Goal: Task Accomplishment & Management: Use online tool/utility

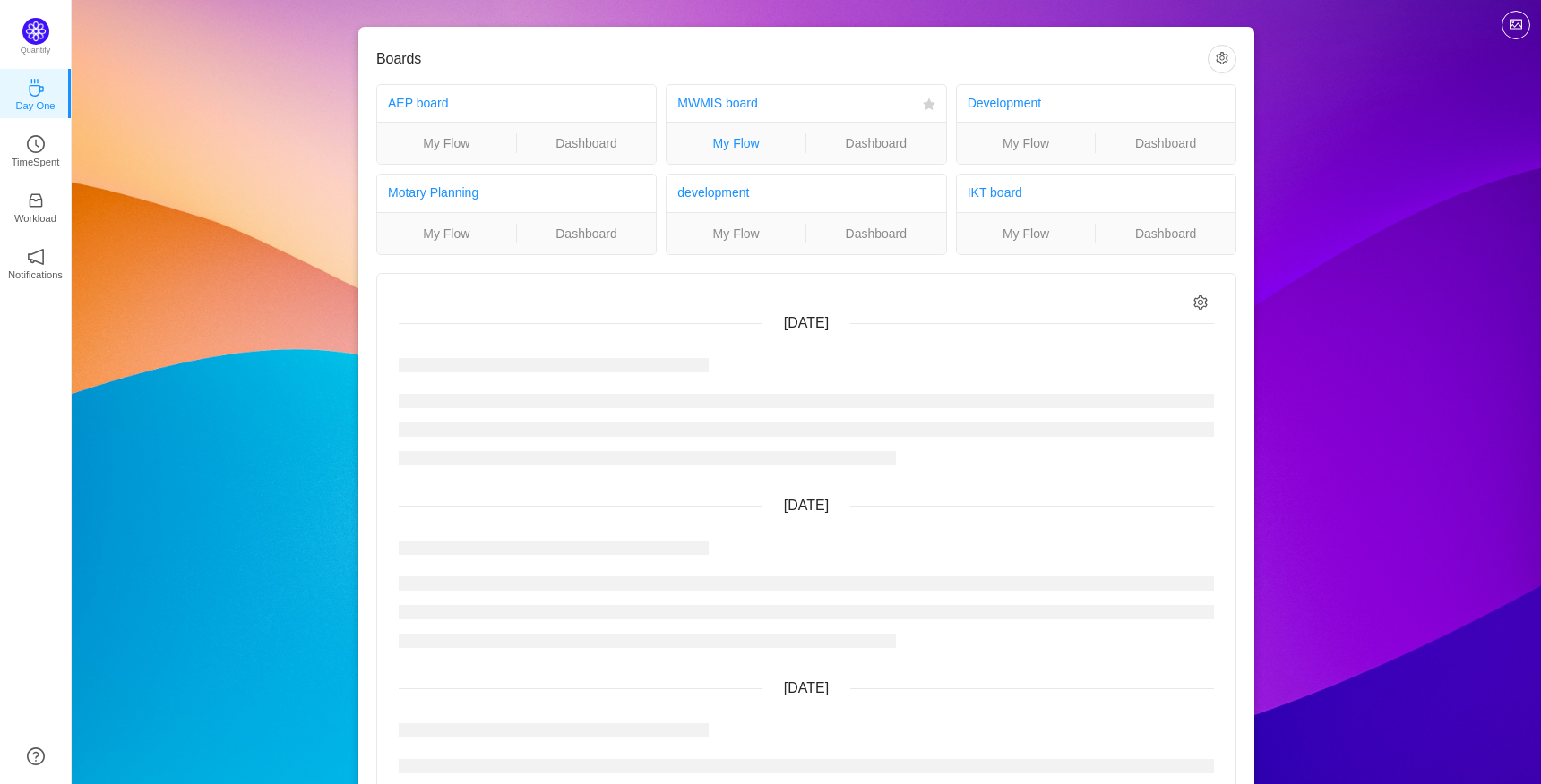
click at [756, 146] on link "My Flow" at bounding box center [736, 143] width 139 height 20
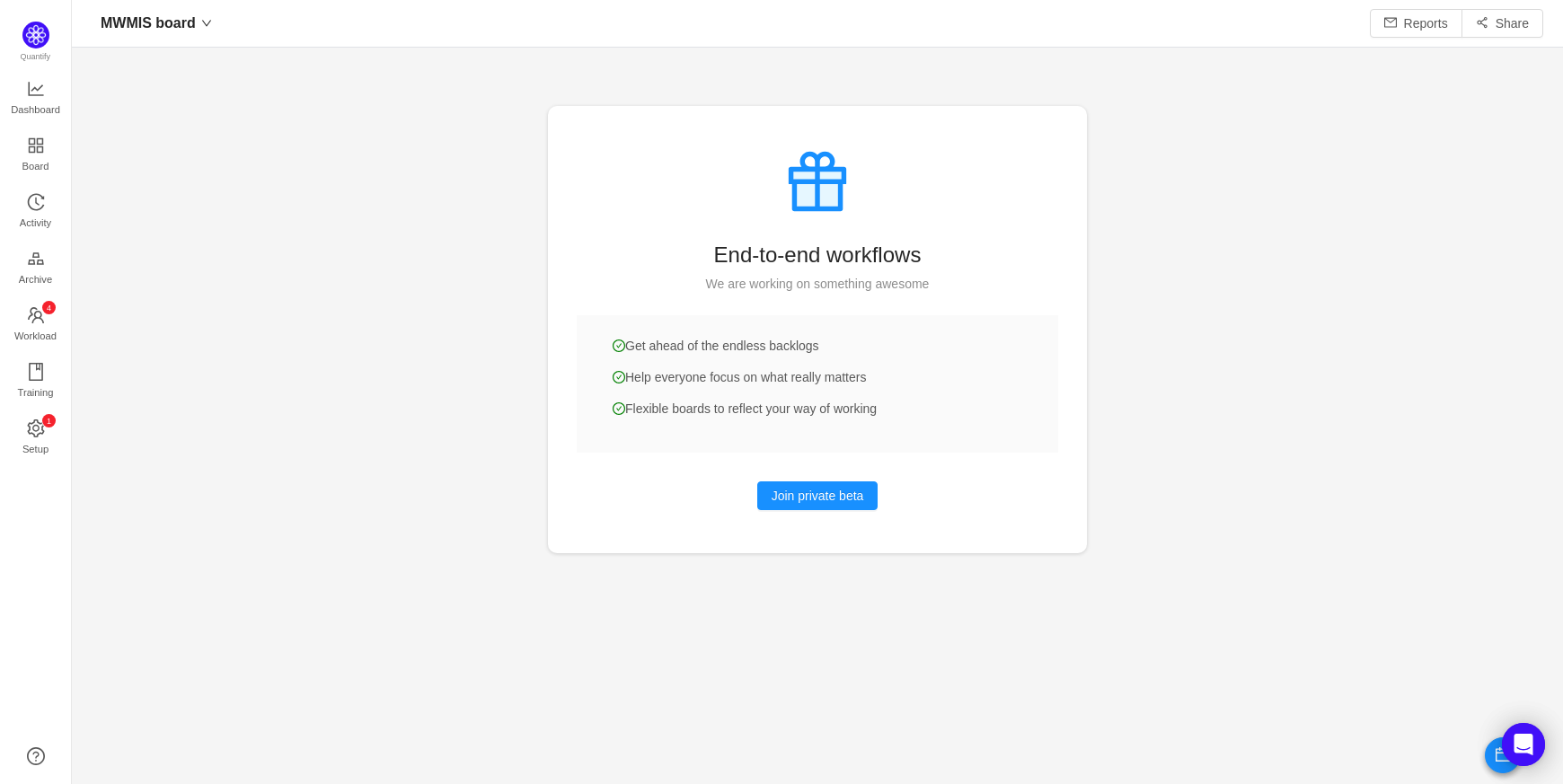
scroll to position [748, 1437]
click at [45, 222] on link "Activity" at bounding box center [36, 211] width 18 height 36
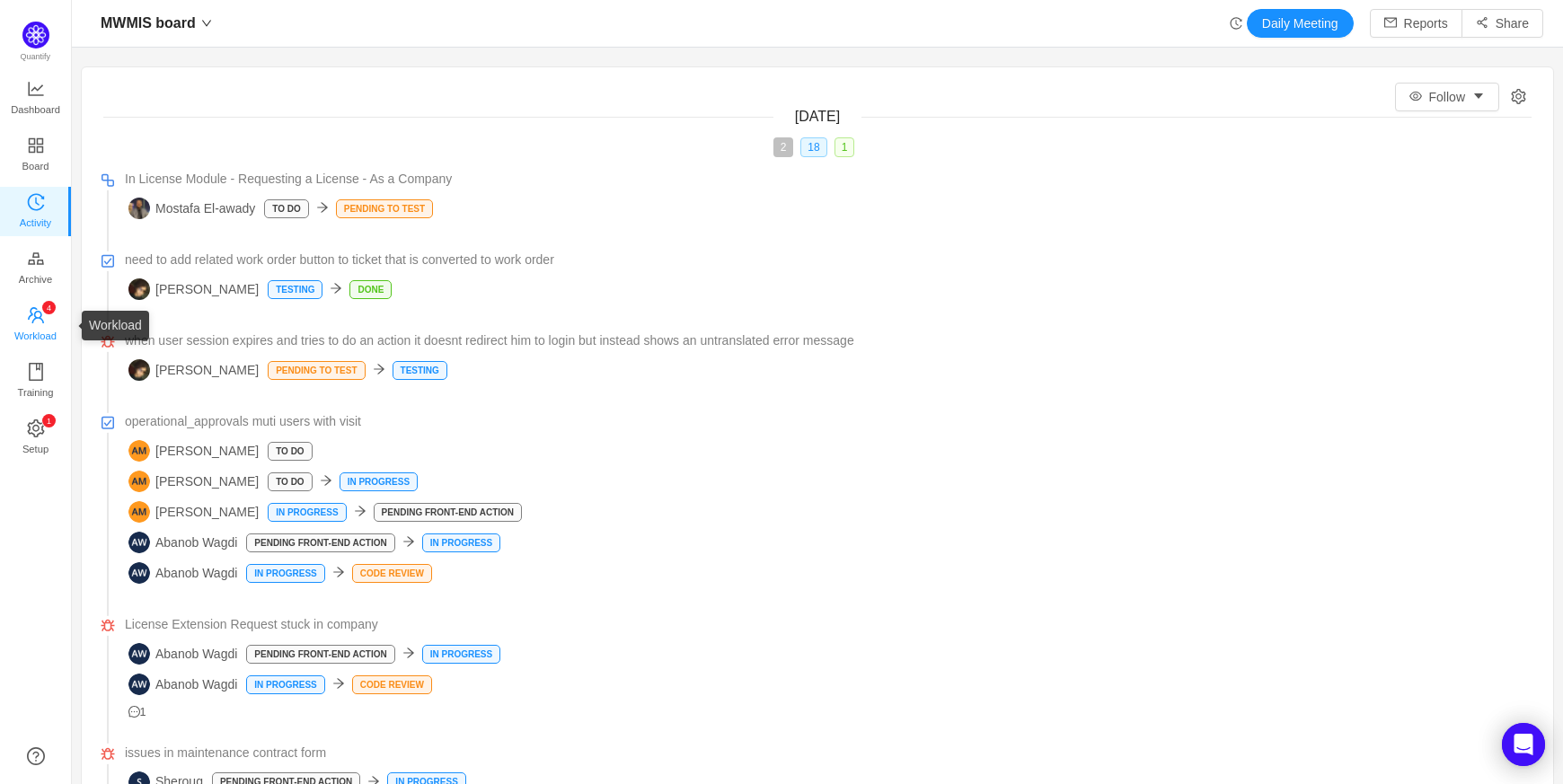
click at [45, 325] on link "0 1 2 3 4 5 6 7 8 9 0 1 2 3 4 5 6 7 8 9 0 1 2 3 4 5 6 7 8 9 Workload" at bounding box center [36, 324] width 18 height 36
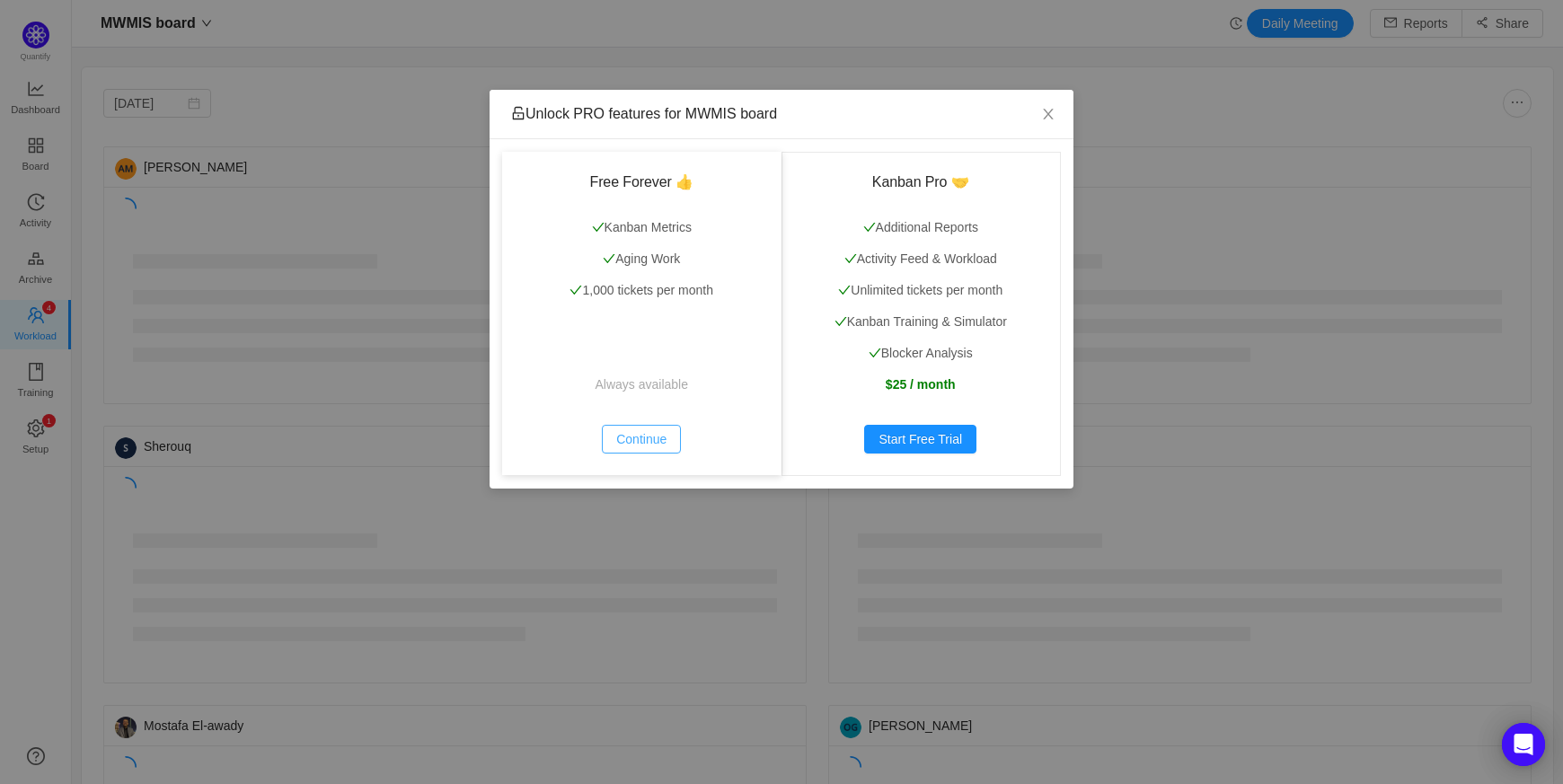
click at [661, 428] on button "Continue" at bounding box center [641, 439] width 79 height 29
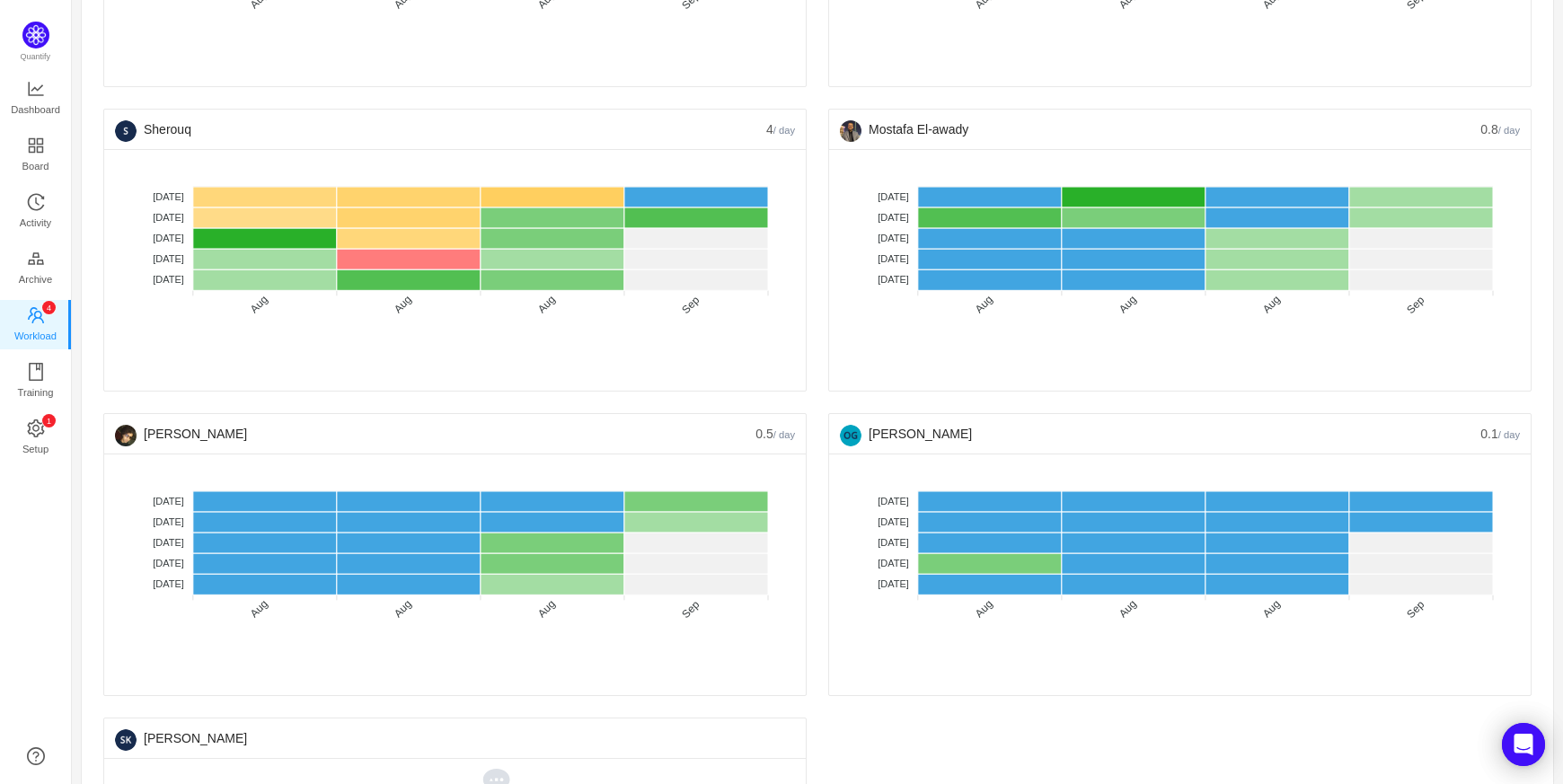
scroll to position [359, 0]
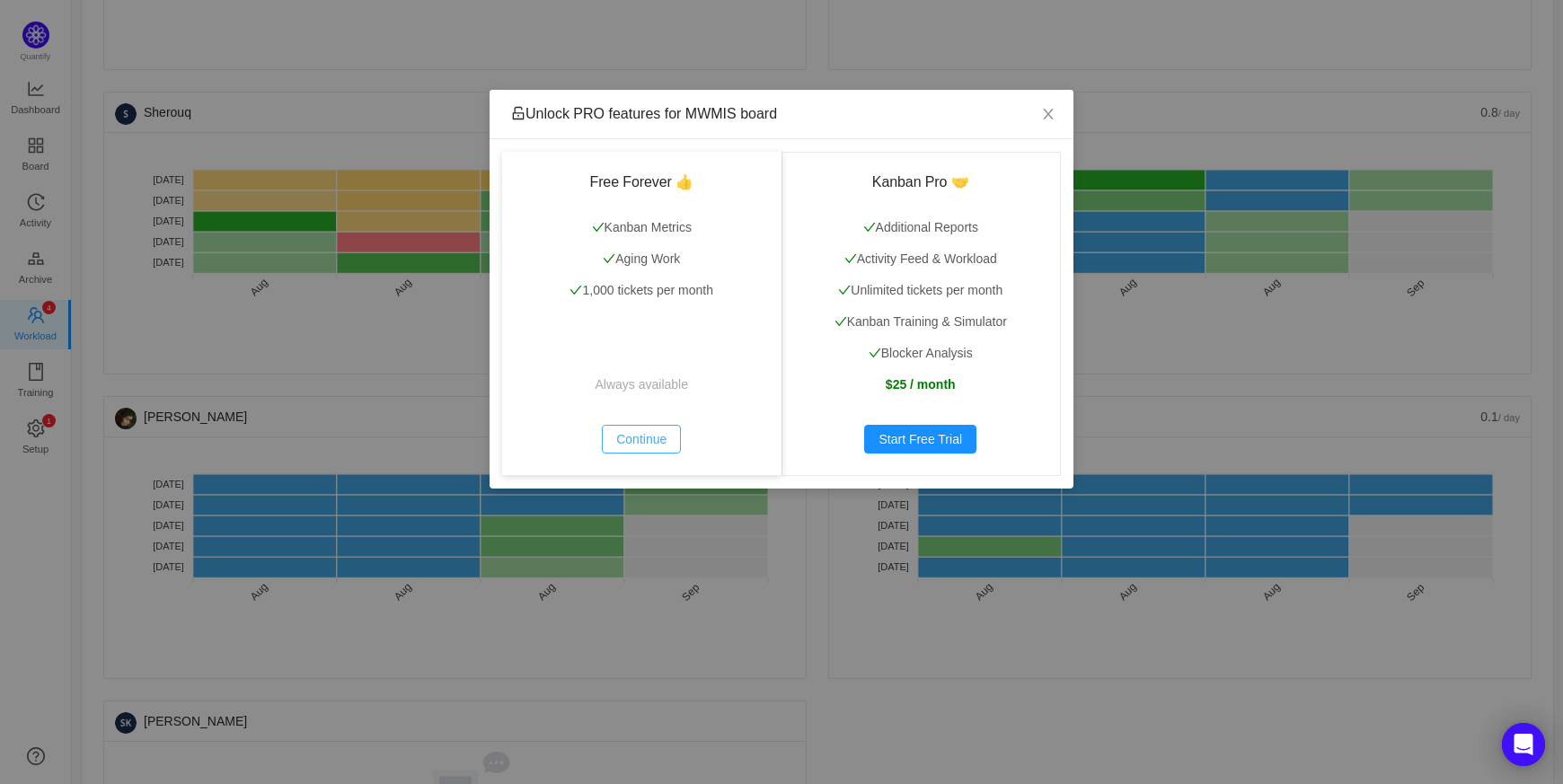
click at [633, 441] on button "Continue" at bounding box center [641, 439] width 79 height 29
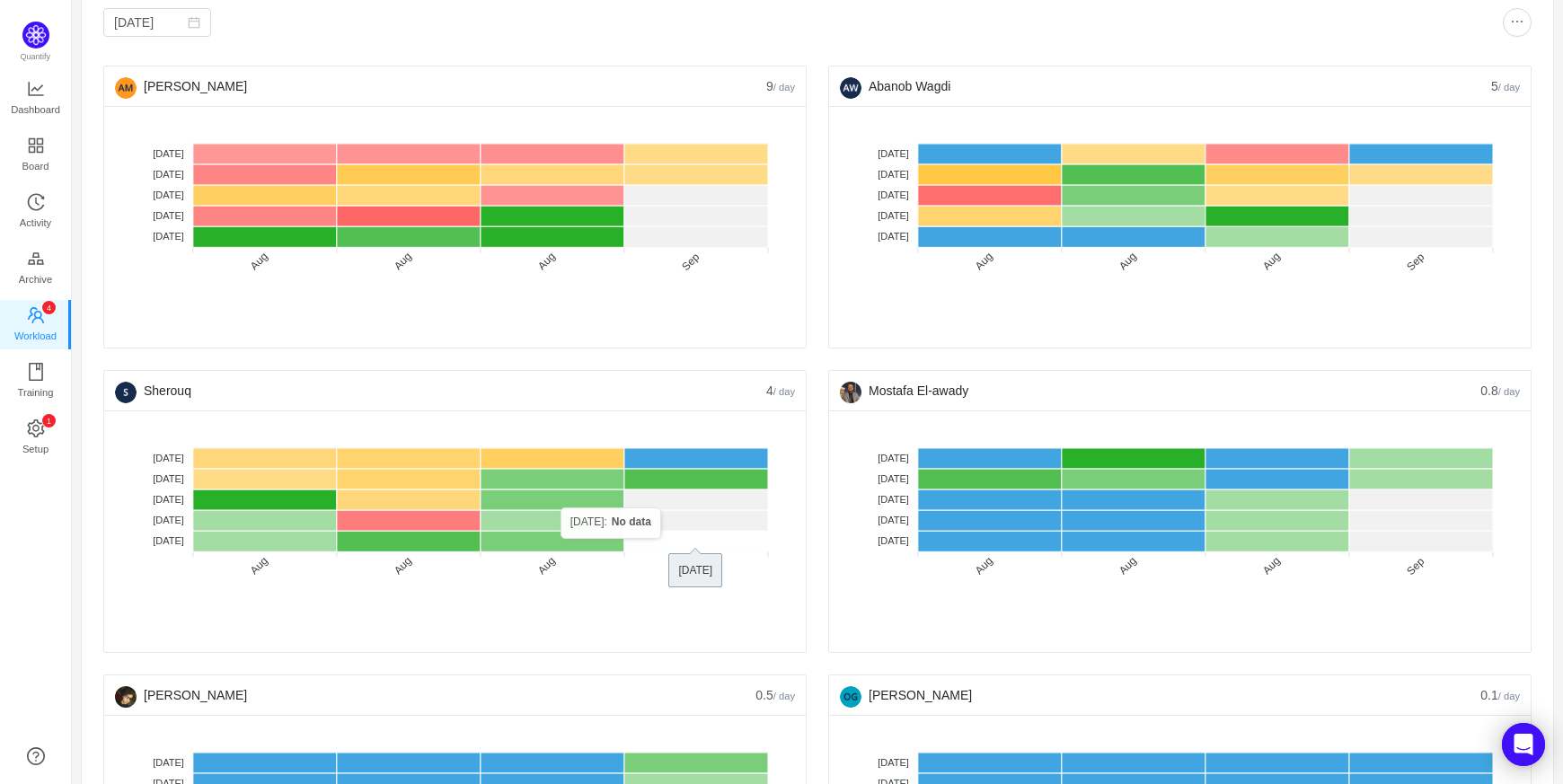
scroll to position [0, 0]
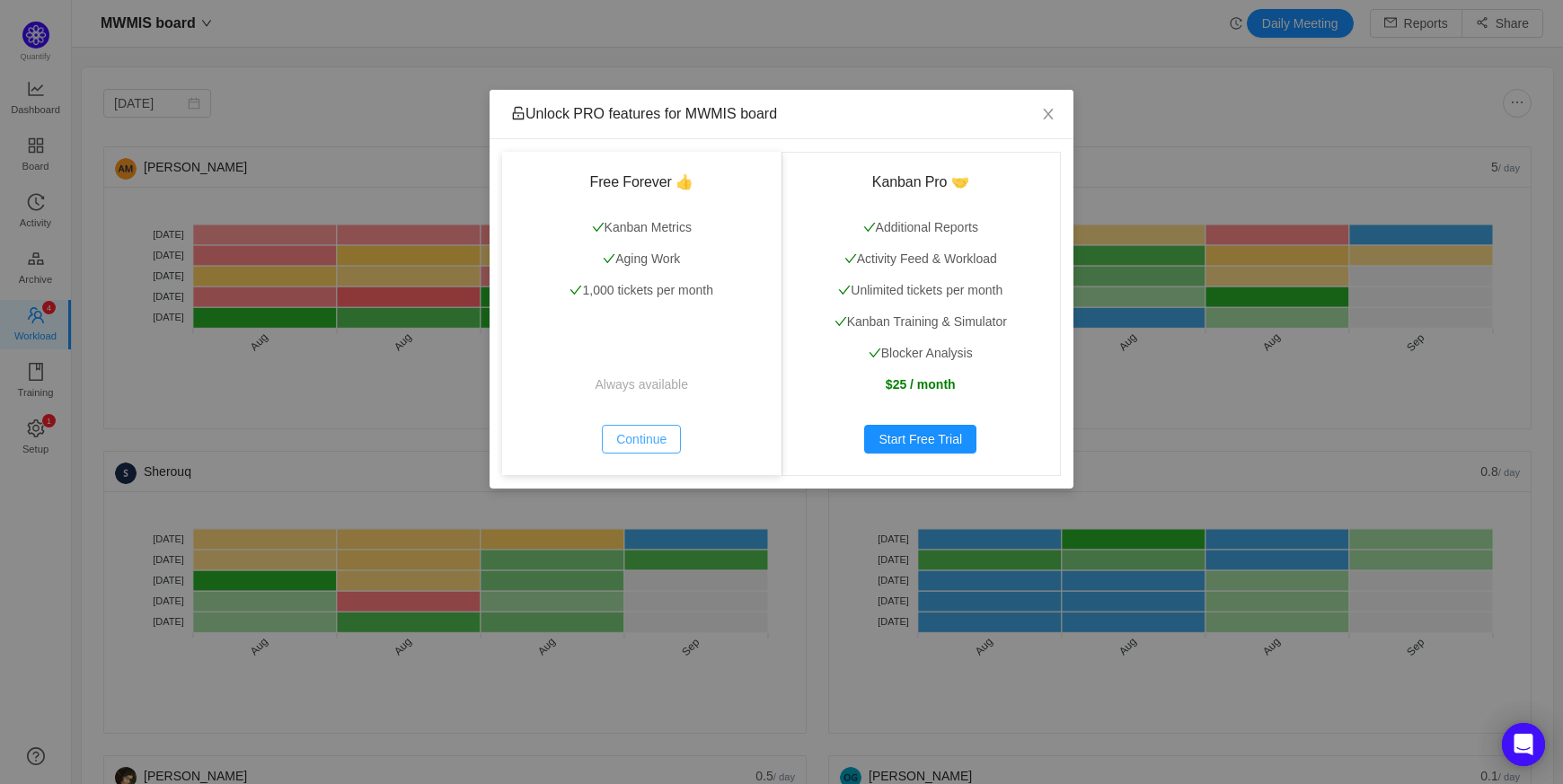
click at [636, 443] on button "Continue" at bounding box center [641, 439] width 79 height 29
